Goal: Find specific page/section: Find specific page/section

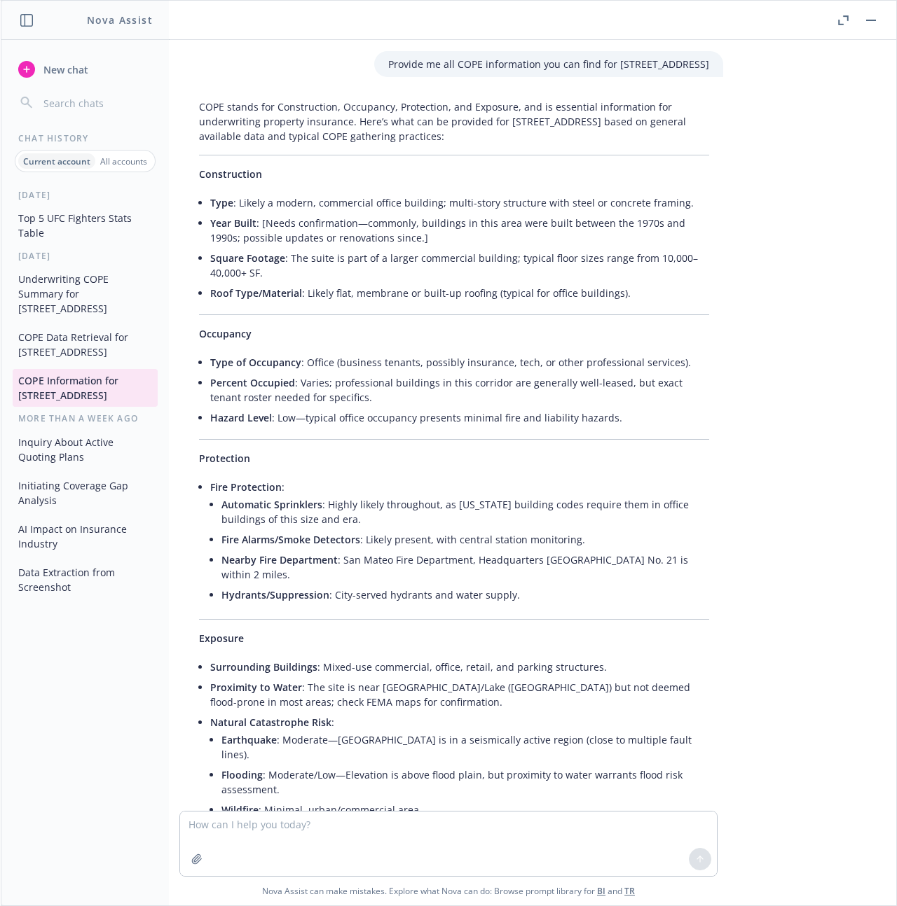
scroll to position [452, 0]
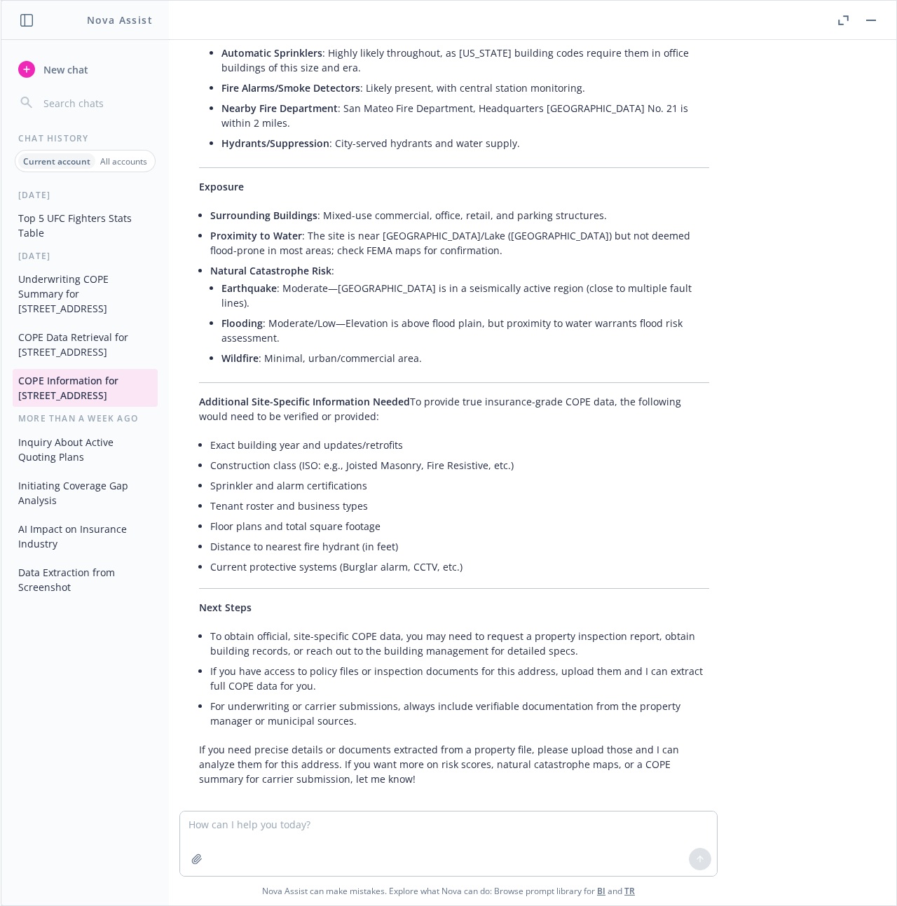
click at [451, 191] on p "Exposure" at bounding box center [454, 186] width 510 height 15
